Goal: Task Accomplishment & Management: Manage account settings

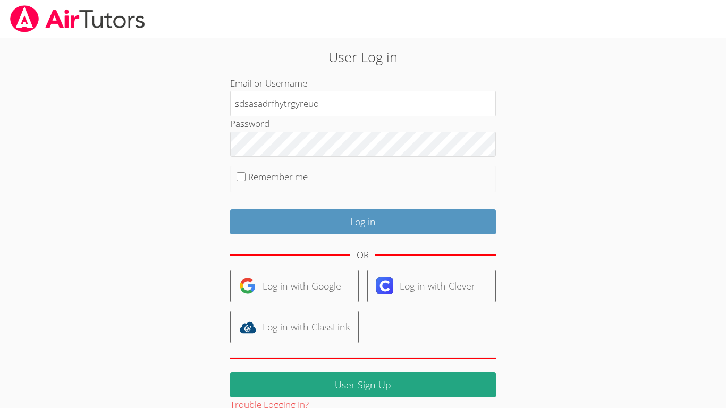
type input "sdsasadrfhytrgyreuo"
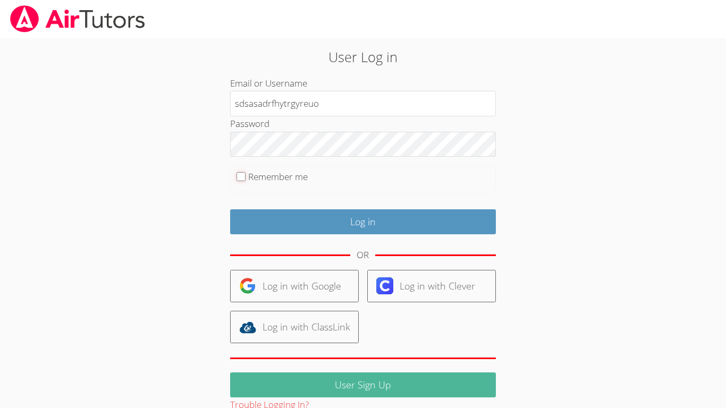
click at [237, 172] on input "Remember me" at bounding box center [241, 176] width 9 height 9
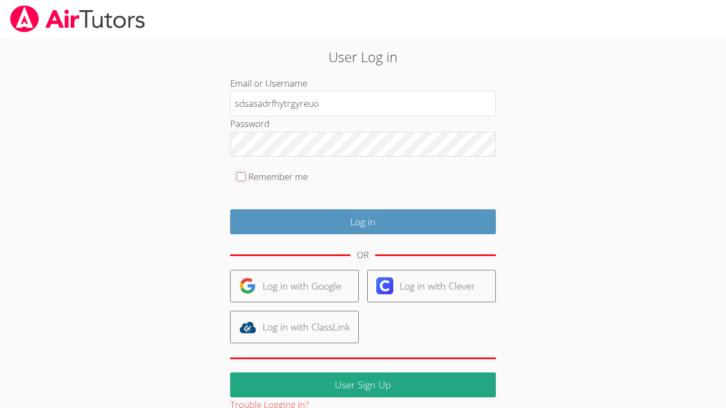
click at [237, 172] on input "Remember me" at bounding box center [241, 176] width 9 height 9
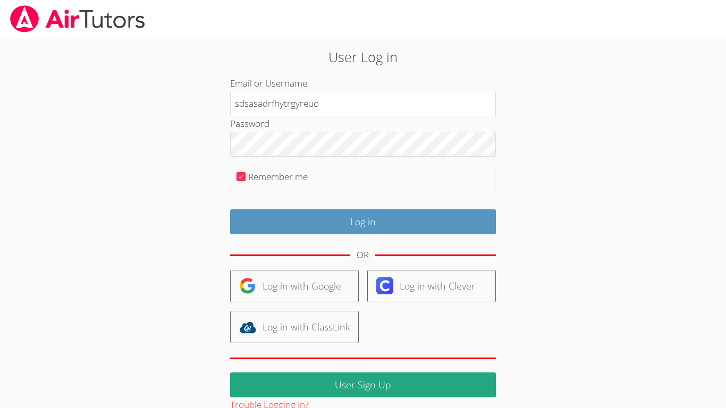
click at [237, 172] on input "Remember me" at bounding box center [241, 176] width 9 height 9
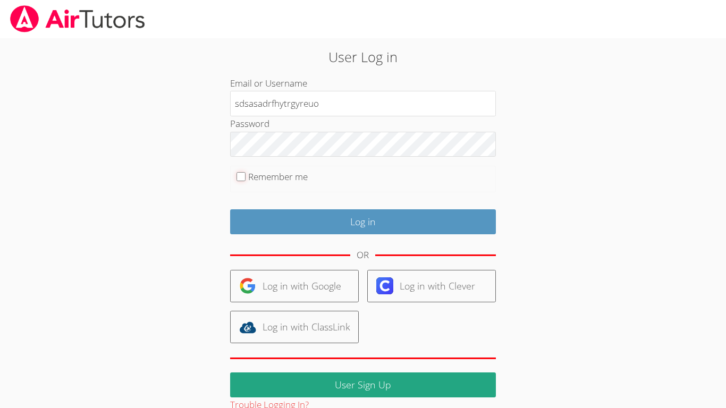
click at [237, 172] on input "Remember me" at bounding box center [241, 176] width 9 height 9
checkbox input "false"
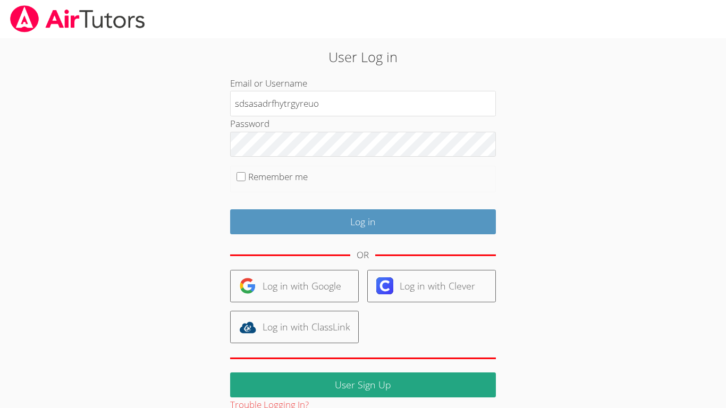
click at [104, 407] on div "User Log in Email or Username sdsasadrfhytrgyreuo Password Remember me Log in O…" at bounding box center [363, 225] width 545 height 375
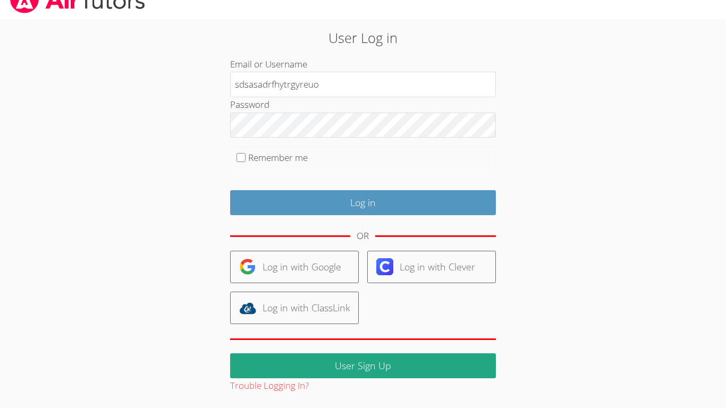
click at [104, 389] on html "User Log in Email or Username sdsasadrfhytrgyreuo Password Remember me Log in O…" at bounding box center [363, 185] width 726 height 408
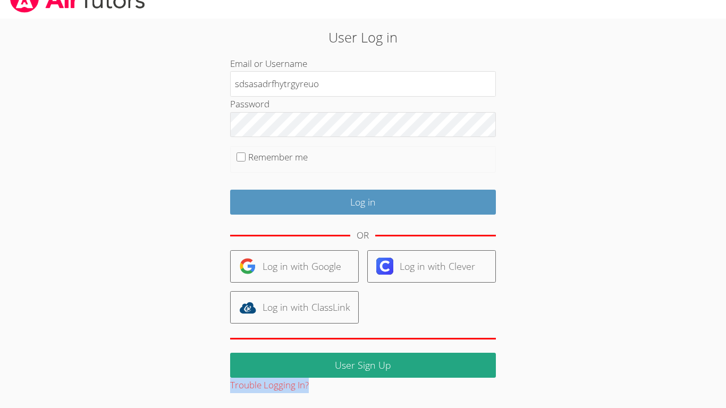
scroll to position [19, 0]
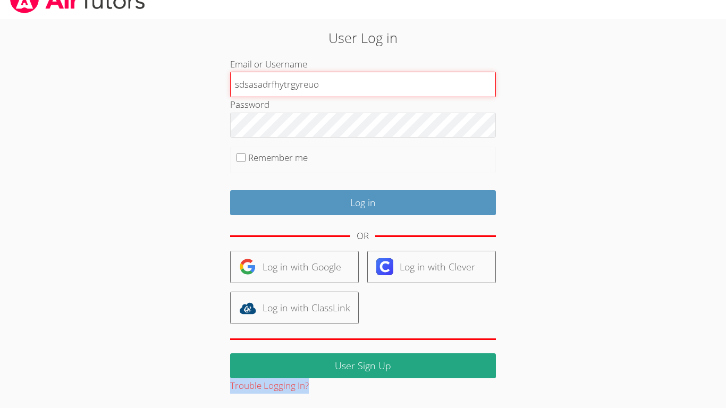
click at [406, 86] on input "sdsasadrfhytrgyreuo" at bounding box center [363, 85] width 266 height 26
click at [419, 90] on input "sdsasadrfhytrgyreuo" at bounding box center [363, 85] width 266 height 26
click at [436, 87] on input "sdsasadrfhytrgyreuo" at bounding box center [363, 85] width 266 height 26
type input "sdsasadrfhytrgyreuohhahaauywmjajjb"
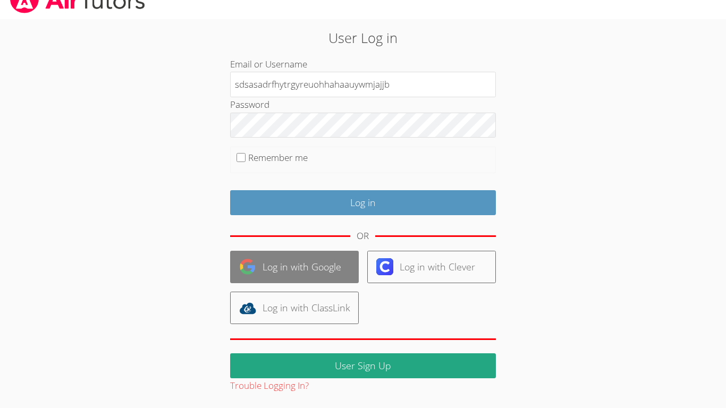
click at [252, 282] on link "Log in with Google" at bounding box center [294, 267] width 129 height 32
click at [247, 269] on img at bounding box center [247, 266] width 17 height 17
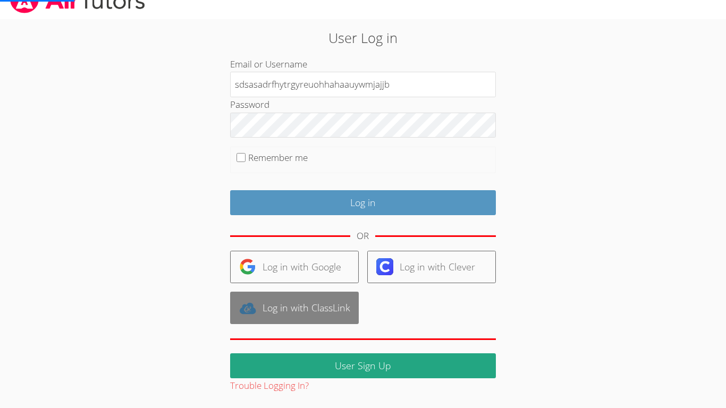
click at [254, 314] on img at bounding box center [247, 308] width 17 height 17
click at [263, 323] on link "Log in with ClassLink" at bounding box center [294, 308] width 129 height 32
